Goal: Task Accomplishment & Management: Complete application form

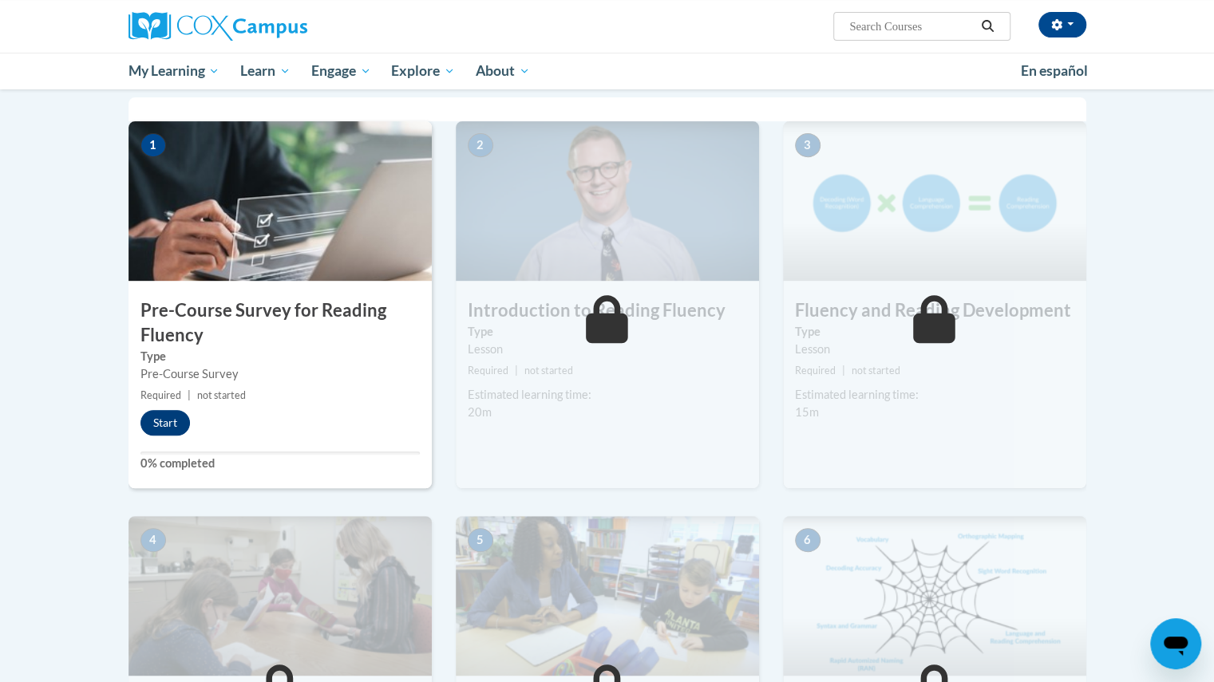
click at [168, 407] on div "1 Pre-Course Survey for Reading Fluency Type Pre-Course Survey Required | not s…" at bounding box center [280, 304] width 303 height 367
click at [171, 421] on button "Start" at bounding box center [164, 423] width 49 height 26
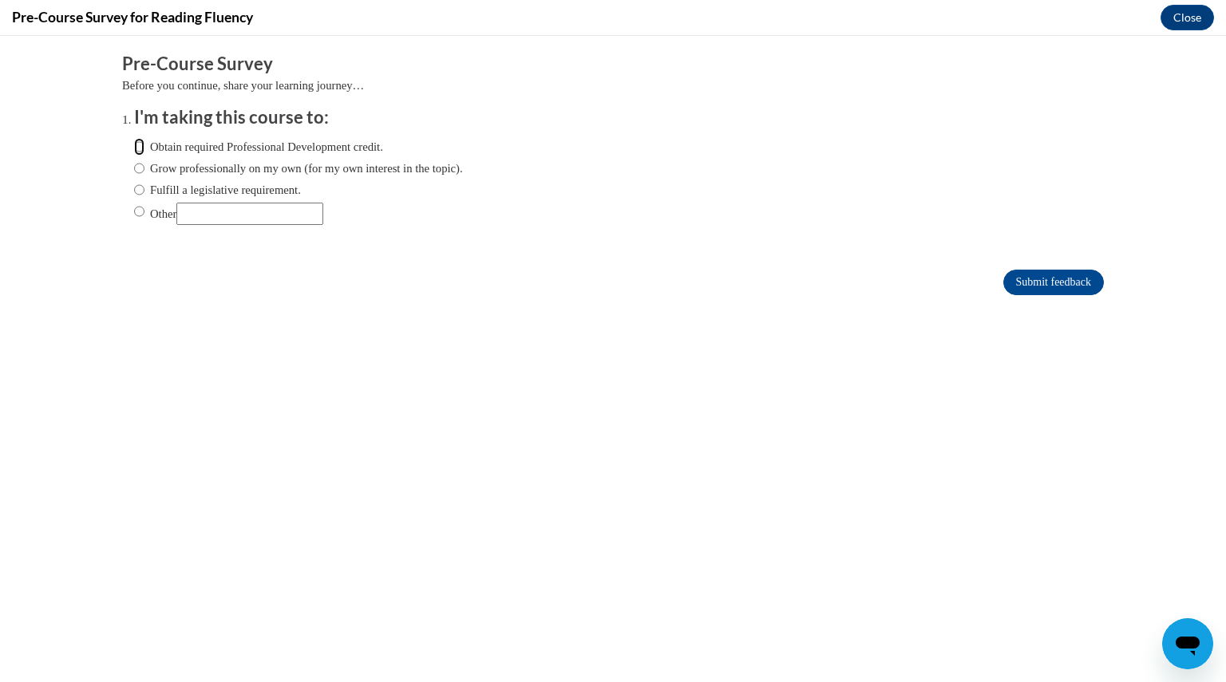
drag, startPoint x: 129, startPoint y: 146, endPoint x: 208, endPoint y: 178, distance: 84.5
click at [134, 146] on input "Obtain required Professional Development credit." at bounding box center [139, 147] width 10 height 18
radio input "true"
click at [1062, 273] on input "Submit feedback" at bounding box center [1053, 283] width 101 height 26
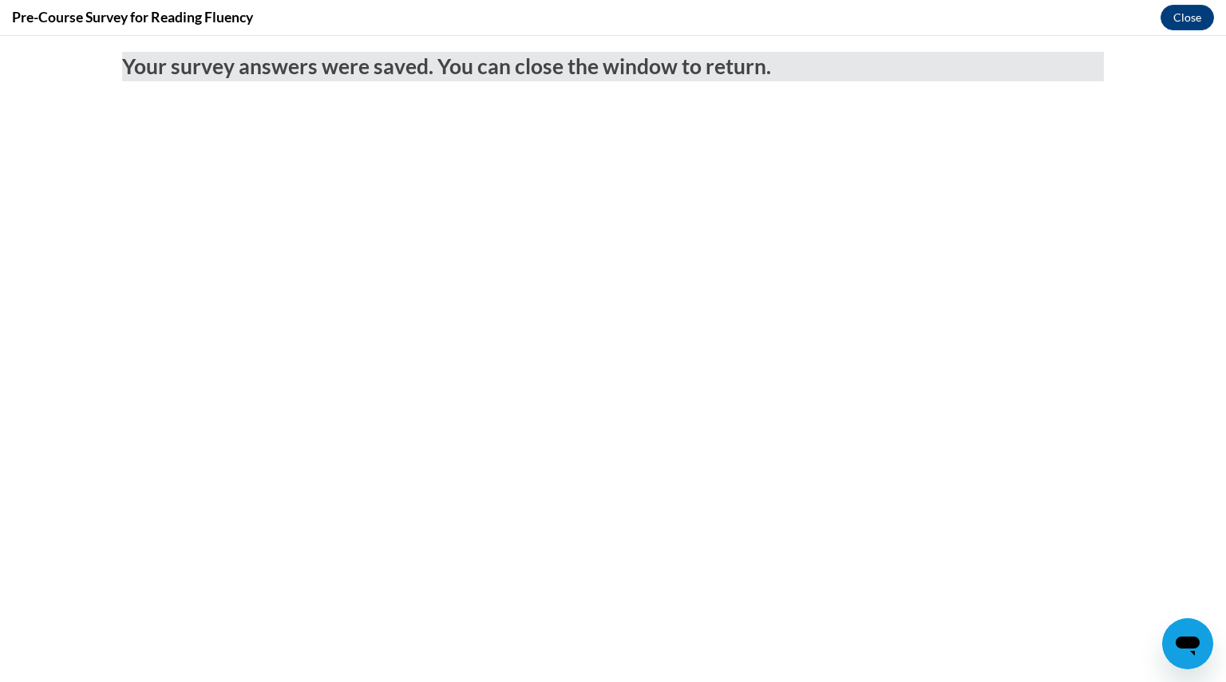
click at [661, 315] on body "Your survey answers were saved. You can close the window to return." at bounding box center [613, 359] width 1226 height 647
click at [1178, 15] on button "Close" at bounding box center [1187, 18] width 53 height 26
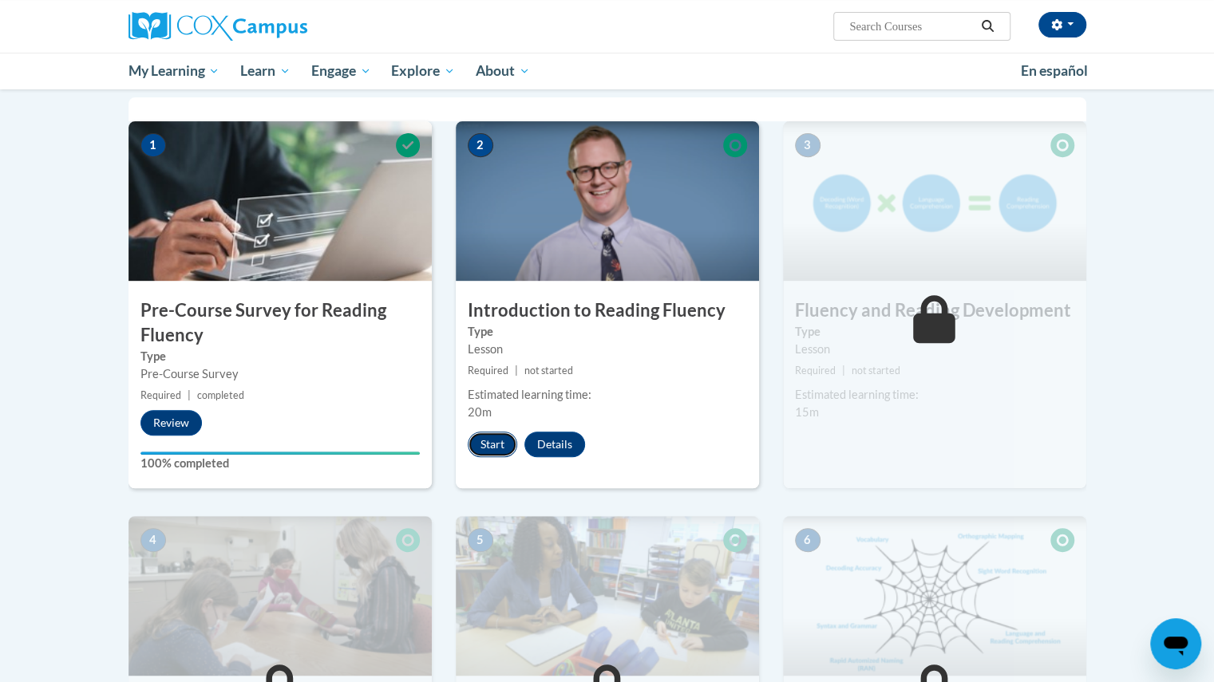
click at [489, 432] on button "Start" at bounding box center [492, 445] width 49 height 26
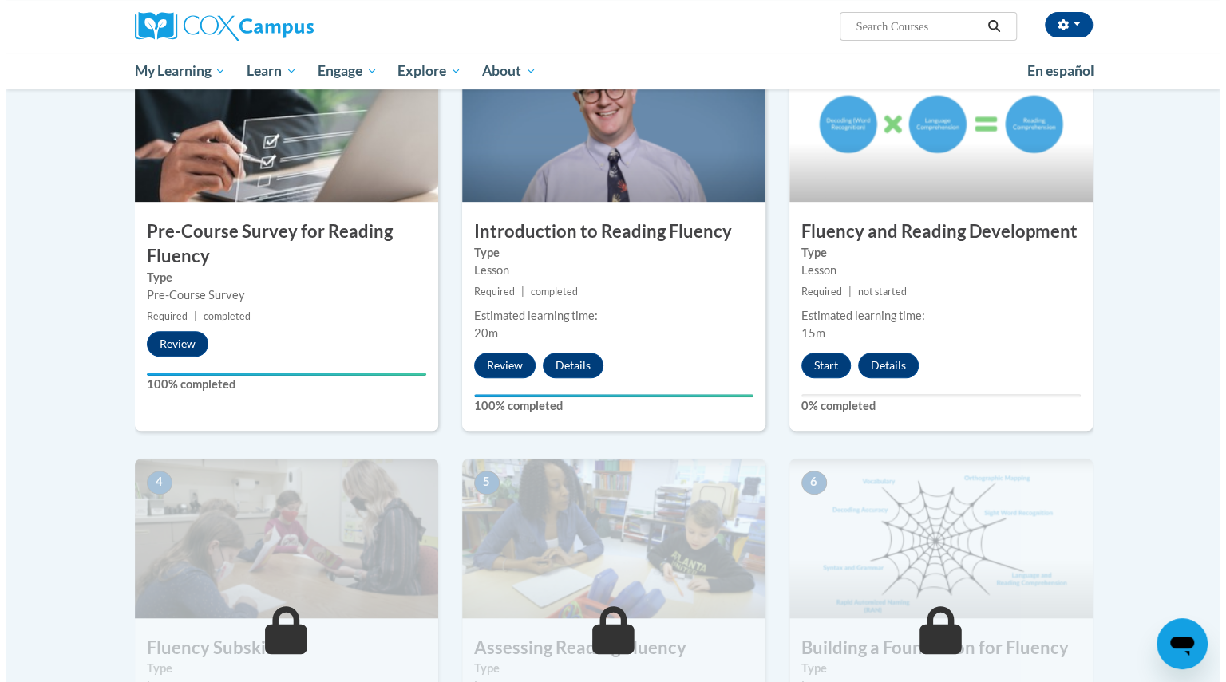
scroll to position [399, 0]
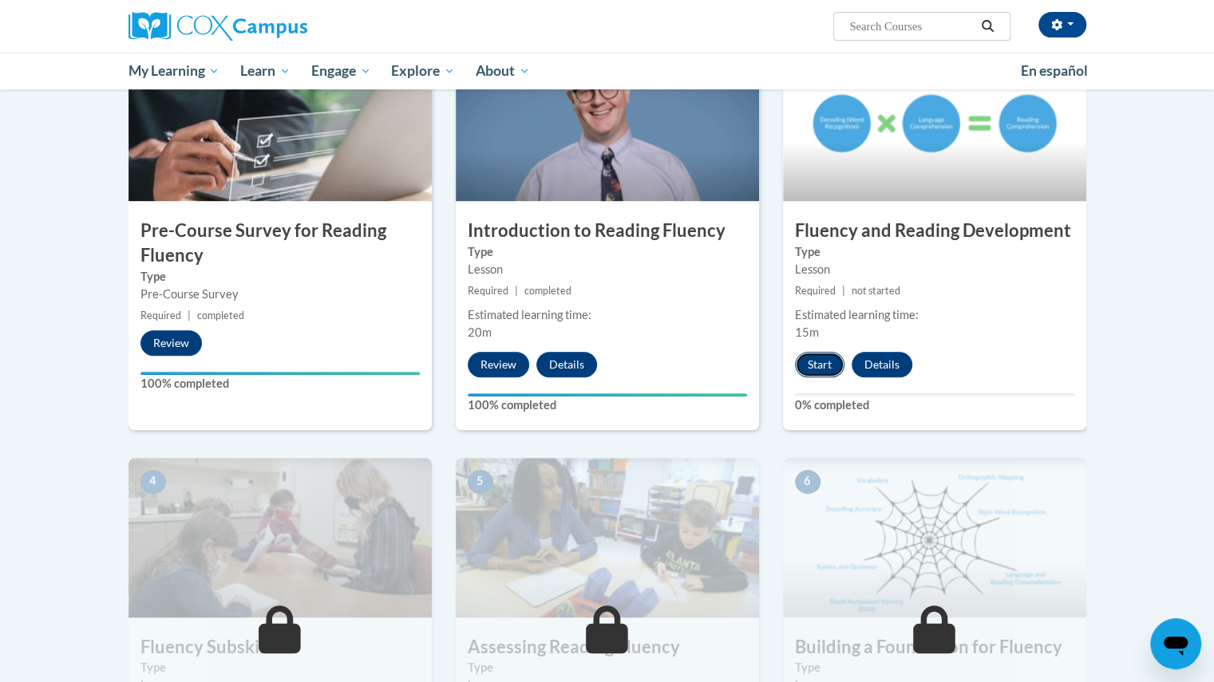
click at [825, 370] on button "Start" at bounding box center [819, 365] width 49 height 26
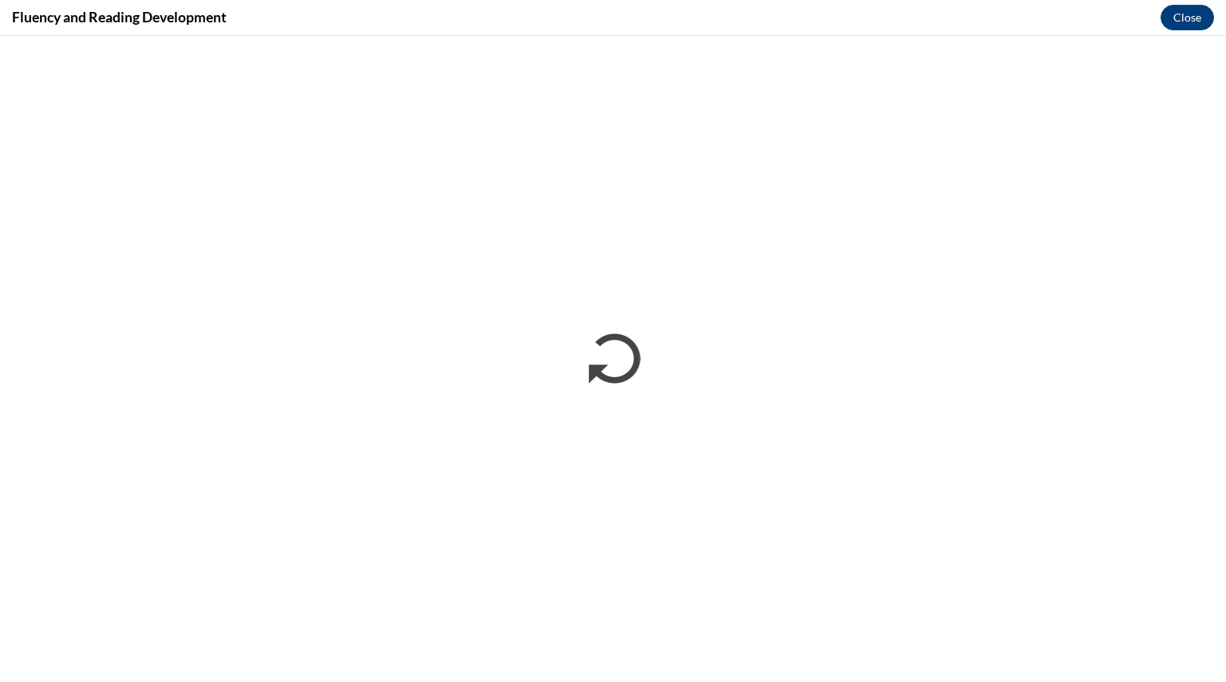
scroll to position [0, 0]
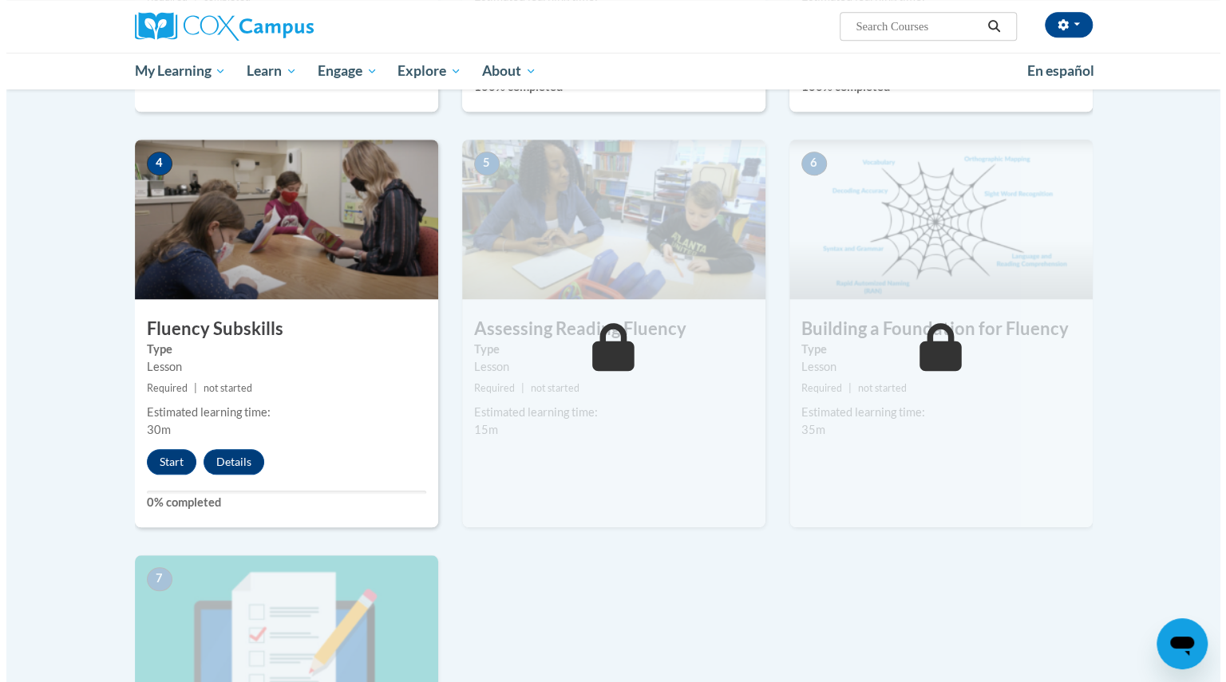
scroll to position [718, 0]
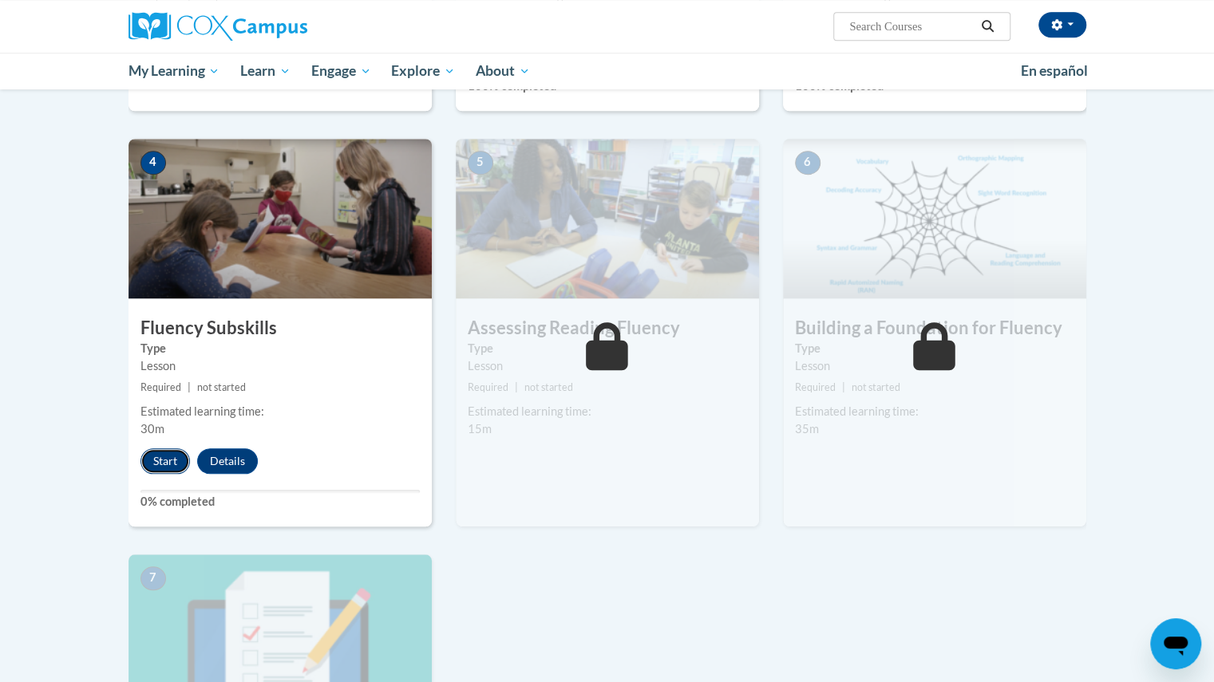
click at [172, 451] on button "Start" at bounding box center [164, 462] width 49 height 26
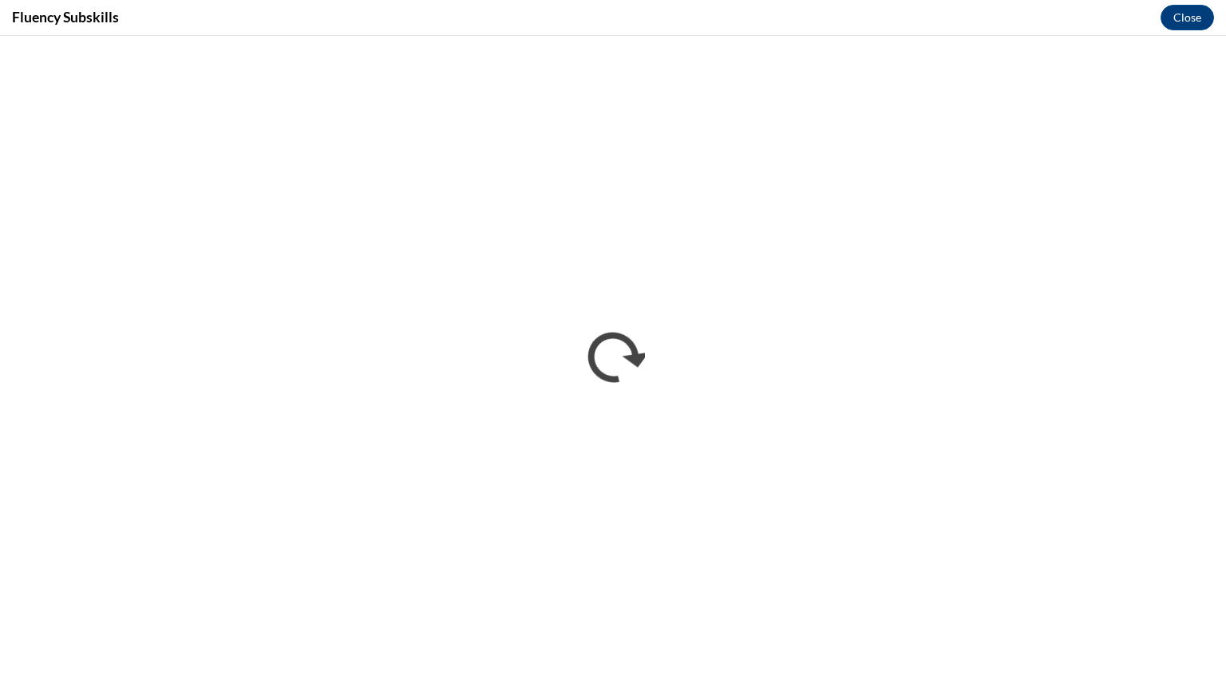
scroll to position [0, 0]
